Goal: Find specific page/section: Find specific page/section

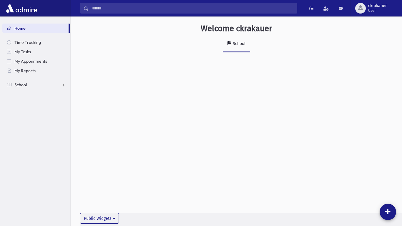
click at [17, 84] on span "School" at bounding box center [20, 84] width 12 height 5
click at [20, 107] on link "Attendance" at bounding box center [36, 103] width 68 height 9
click at [21, 111] on link "Entry" at bounding box center [36, 112] width 68 height 9
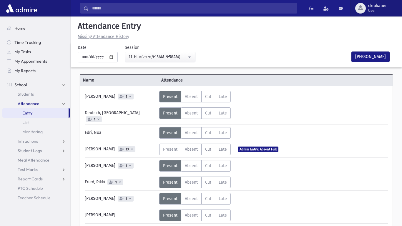
click at [365, 8] on div "button" at bounding box center [360, 8] width 11 height 11
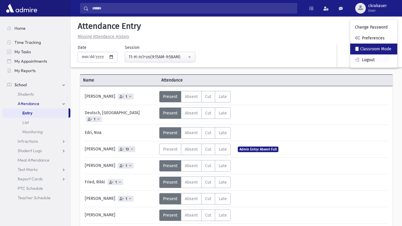
click at [366, 51] on link "Classroom Mode" at bounding box center [373, 49] width 47 height 11
